Goal: Browse casually: Explore the website without a specific task or goal

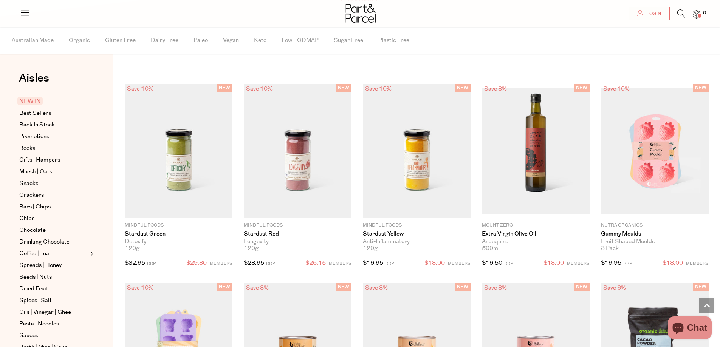
scroll to position [647, 0]
click at [54, 265] on span "Spreads | Honey" at bounding box center [40, 265] width 42 height 9
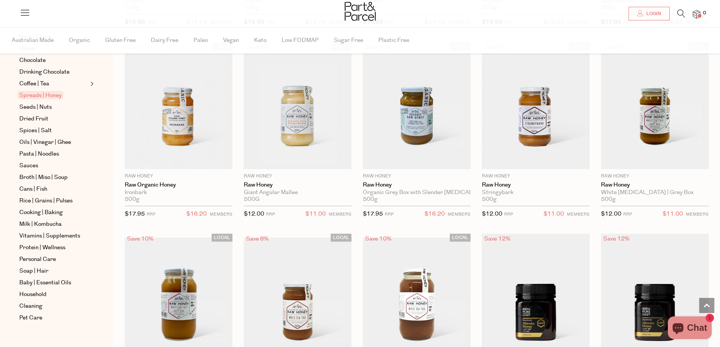
scroll to position [178, 0]
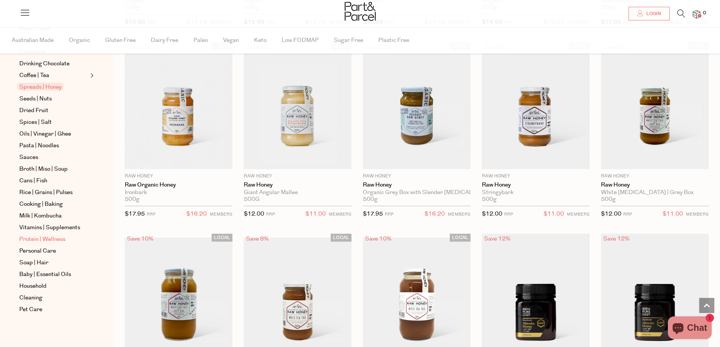
click at [55, 240] on span "Protein | Wellness" at bounding box center [42, 239] width 46 height 9
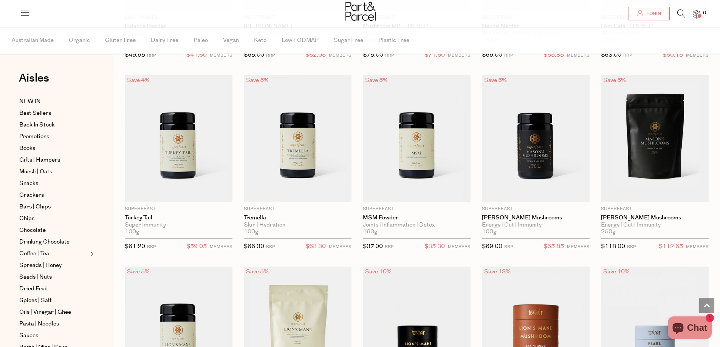
scroll to position [1210, 0]
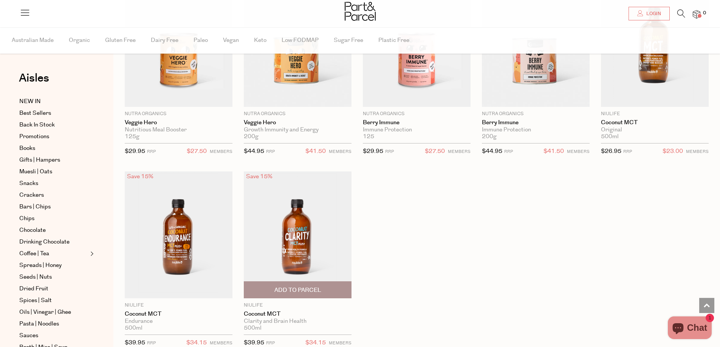
scroll to position [2986, 0]
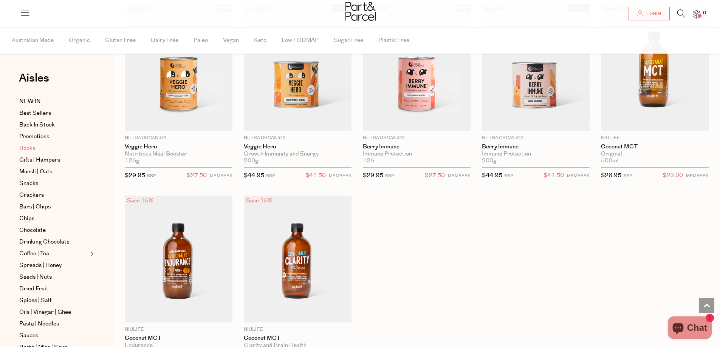
click at [27, 146] on span "Books" at bounding box center [27, 148] width 16 height 9
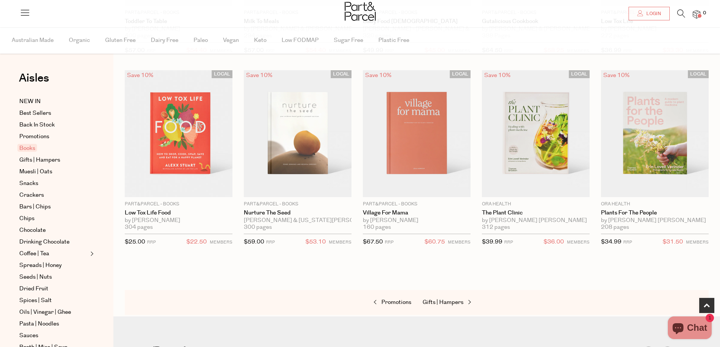
scroll to position [113, 0]
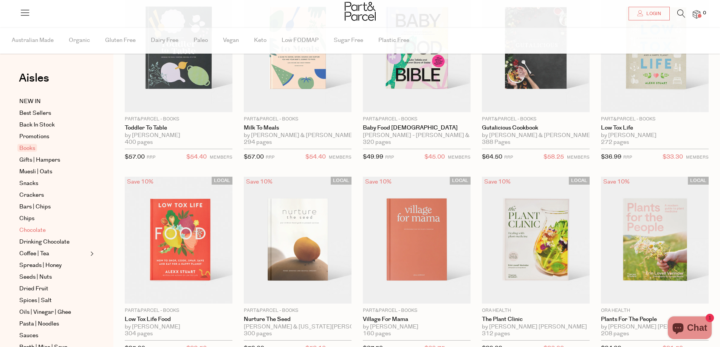
click at [35, 230] on span "Chocolate" at bounding box center [32, 230] width 26 height 9
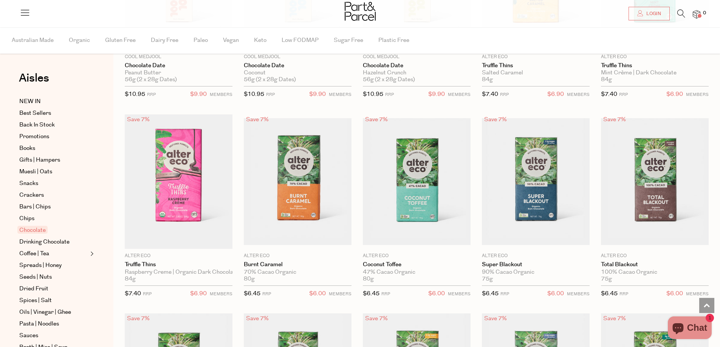
scroll to position [680, 0]
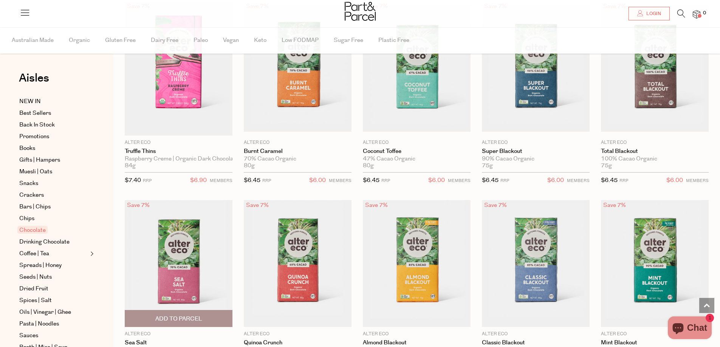
click at [186, 267] on img at bounding box center [179, 263] width 108 height 127
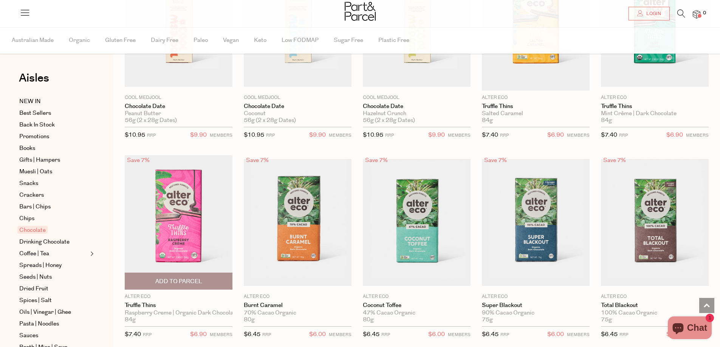
scroll to position [375, 0]
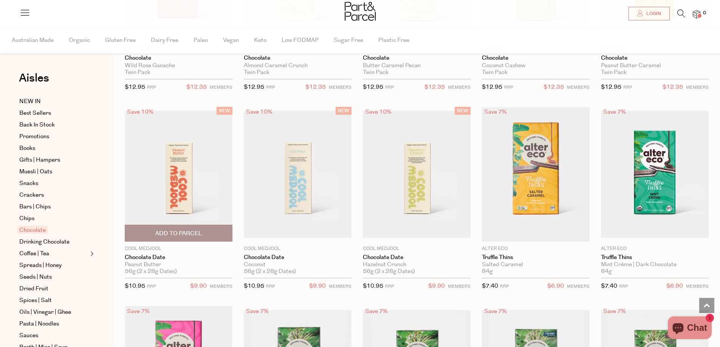
click at [191, 208] on img at bounding box center [179, 174] width 108 height 127
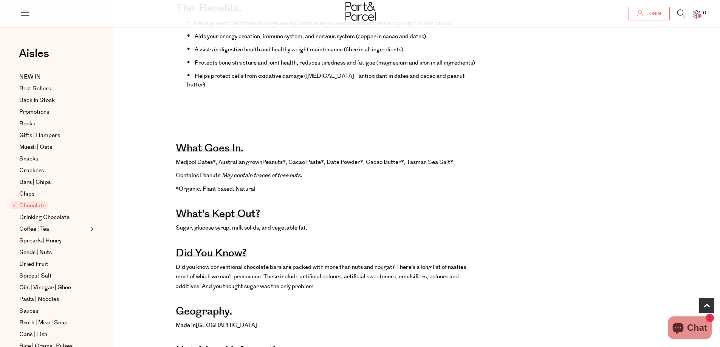
scroll to position [454, 0]
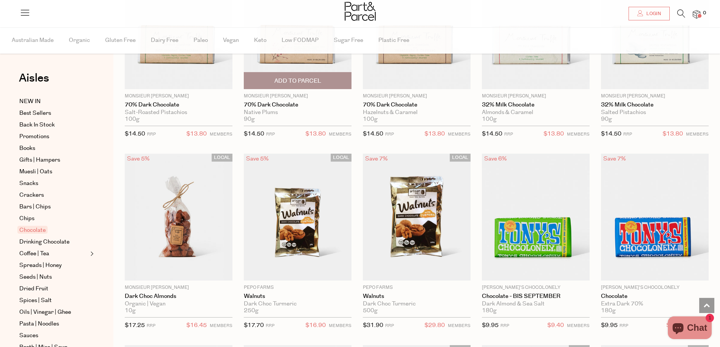
scroll to position [1323, 0]
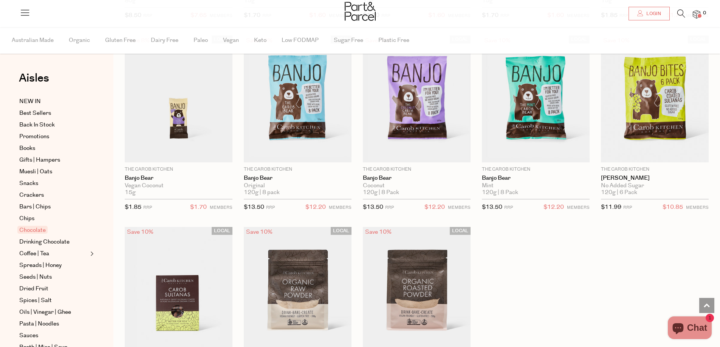
scroll to position [2192, 0]
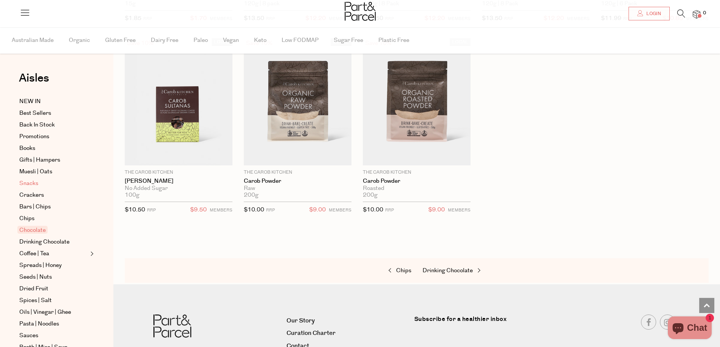
click at [22, 181] on span "Snacks" at bounding box center [28, 183] width 19 height 9
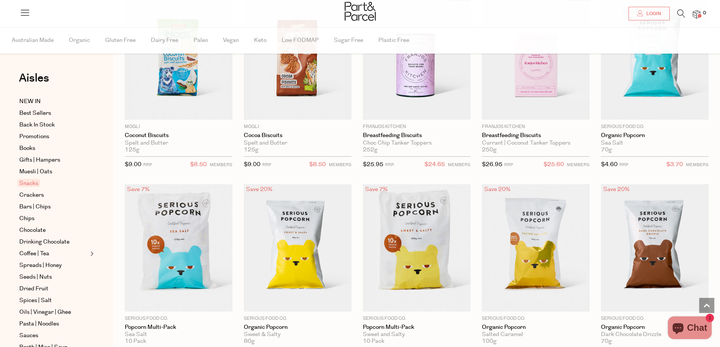
scroll to position [1474, 0]
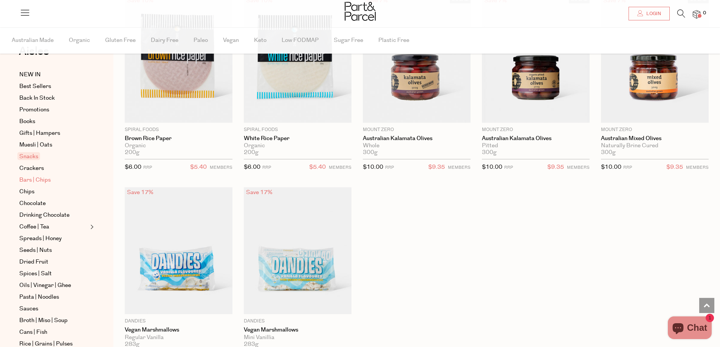
scroll to position [76, 0]
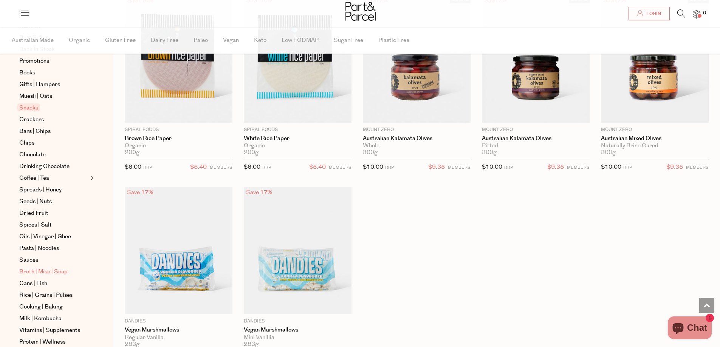
click at [53, 271] on span "Broth | Miso | Soup" at bounding box center [43, 272] width 48 height 9
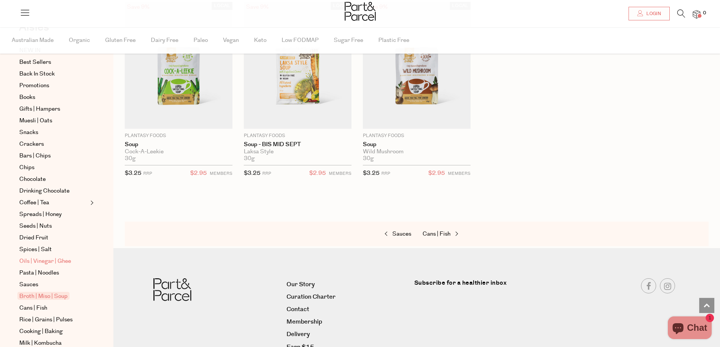
scroll to position [76, 0]
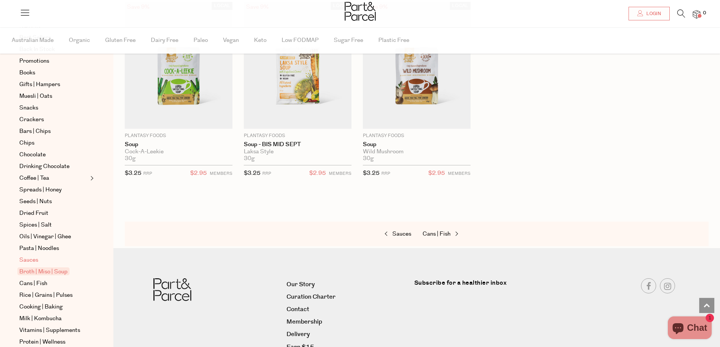
click at [25, 260] on span "Sauces" at bounding box center [28, 260] width 19 height 9
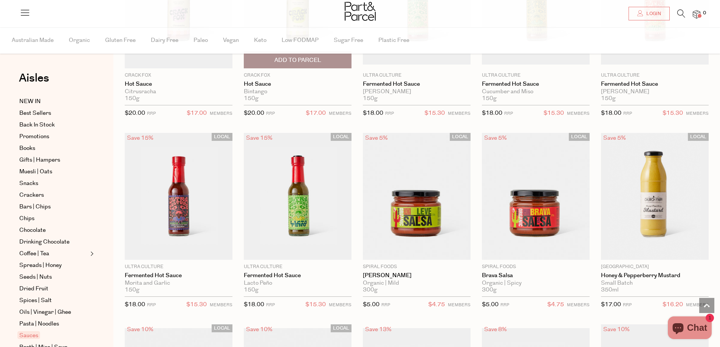
scroll to position [1512, 0]
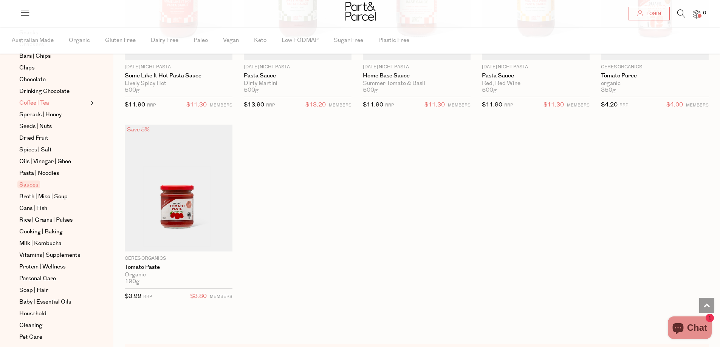
scroll to position [151, 0]
click at [48, 279] on span "Personal Care" at bounding box center [37, 278] width 37 height 9
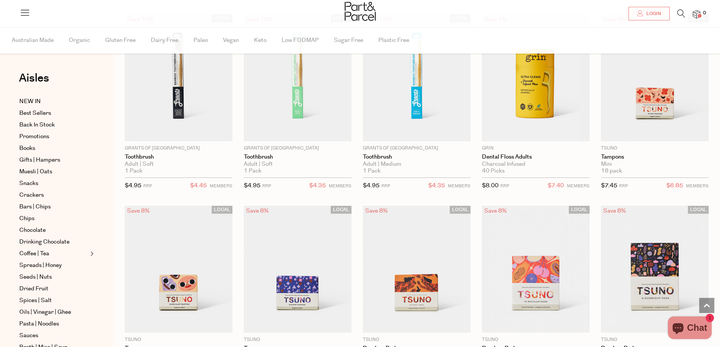
scroll to position [1210, 0]
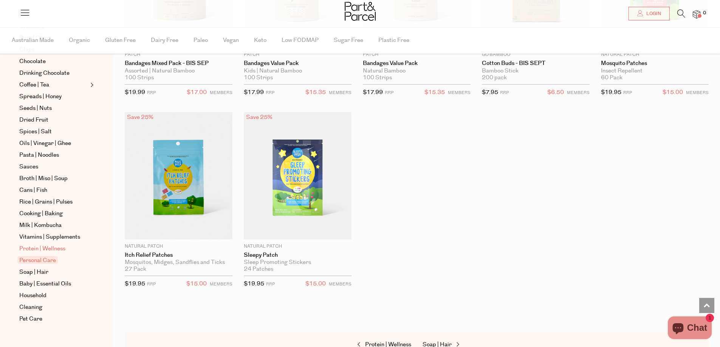
scroll to position [178, 0]
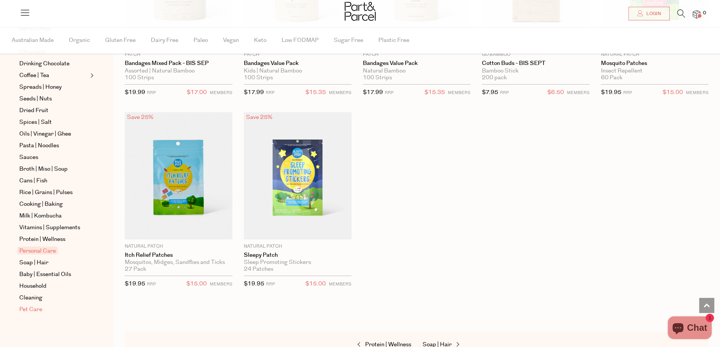
click at [41, 307] on span "Pet Care" at bounding box center [30, 309] width 23 height 9
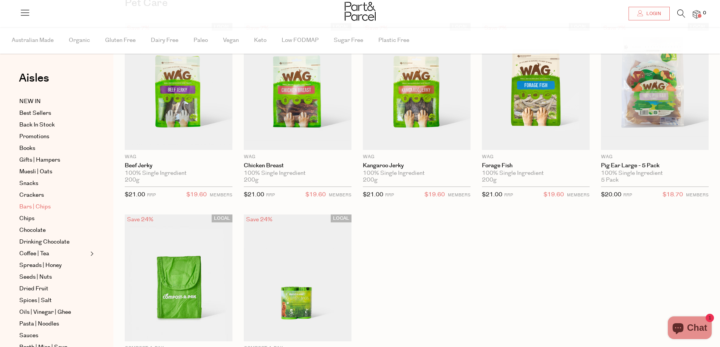
scroll to position [38, 0]
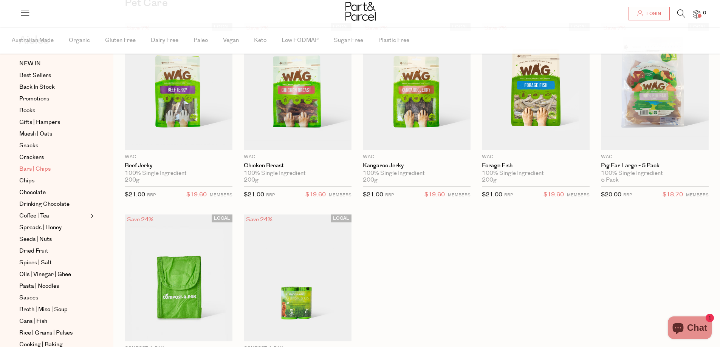
click at [33, 172] on span "Bars | Chips" at bounding box center [34, 169] width 31 height 9
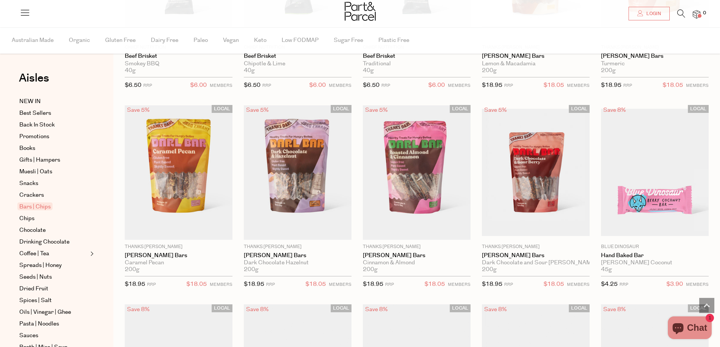
scroll to position [983, 0]
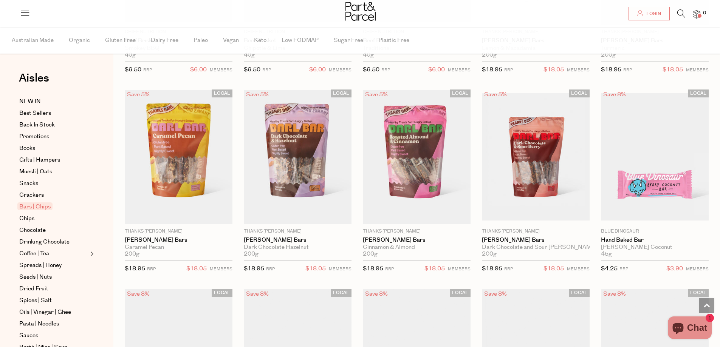
click at [285, 180] on img at bounding box center [298, 157] width 108 height 135
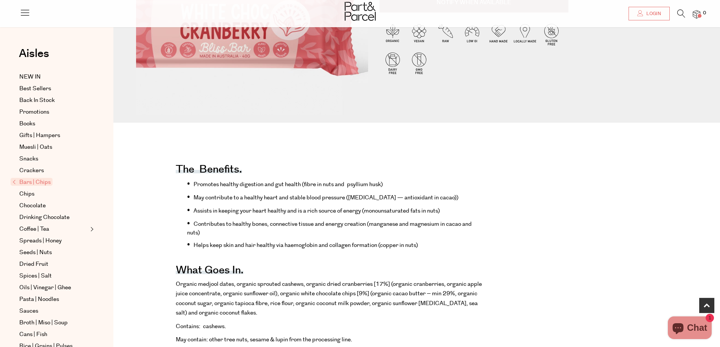
scroll to position [265, 0]
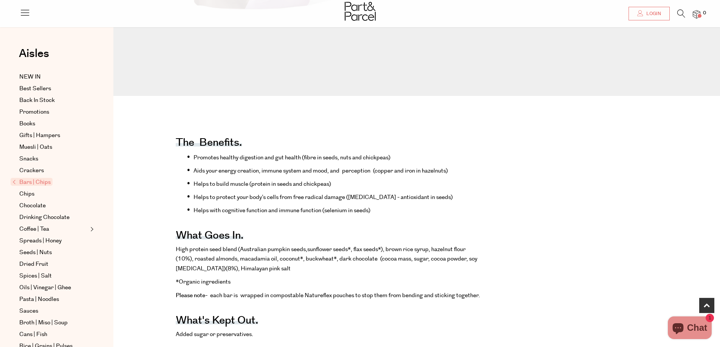
scroll to position [302, 0]
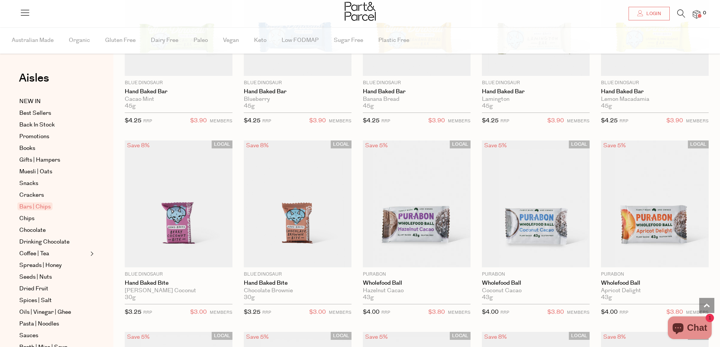
scroll to position [1512, 0]
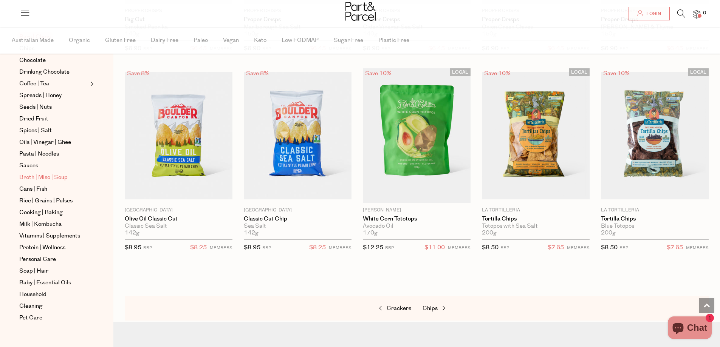
scroll to position [178, 0]
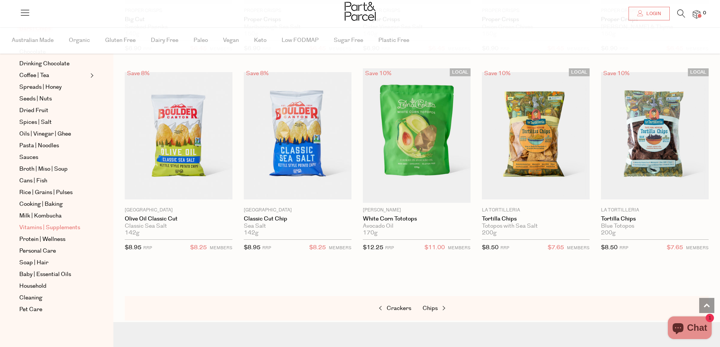
click at [56, 226] on span "Vitamins | Supplements" at bounding box center [49, 227] width 61 height 9
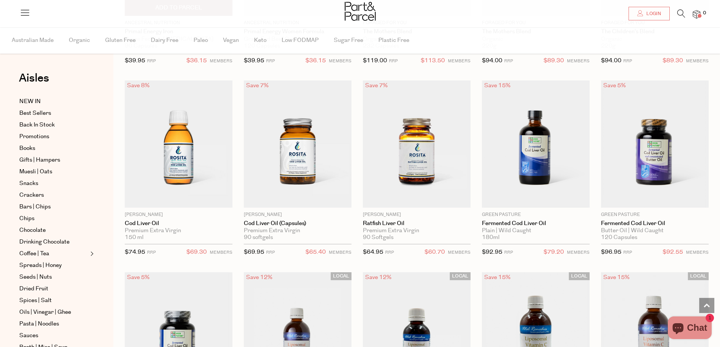
scroll to position [1588, 0]
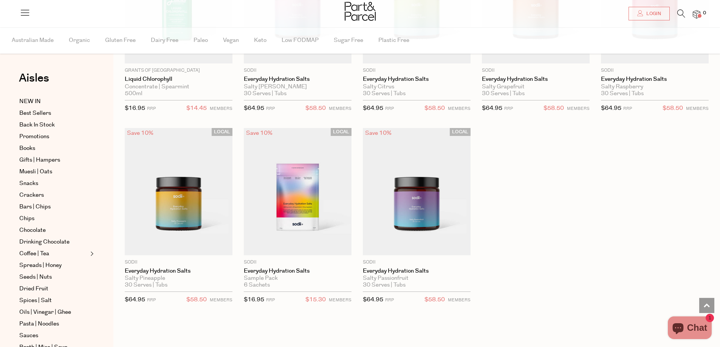
scroll to position [2117, 0]
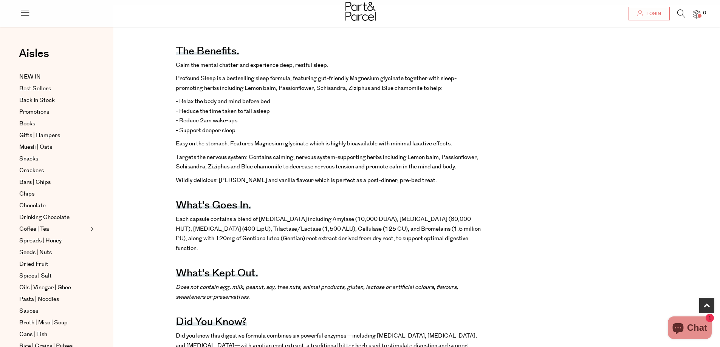
scroll to position [454, 0]
